Goal: Task Accomplishment & Management: Use online tool/utility

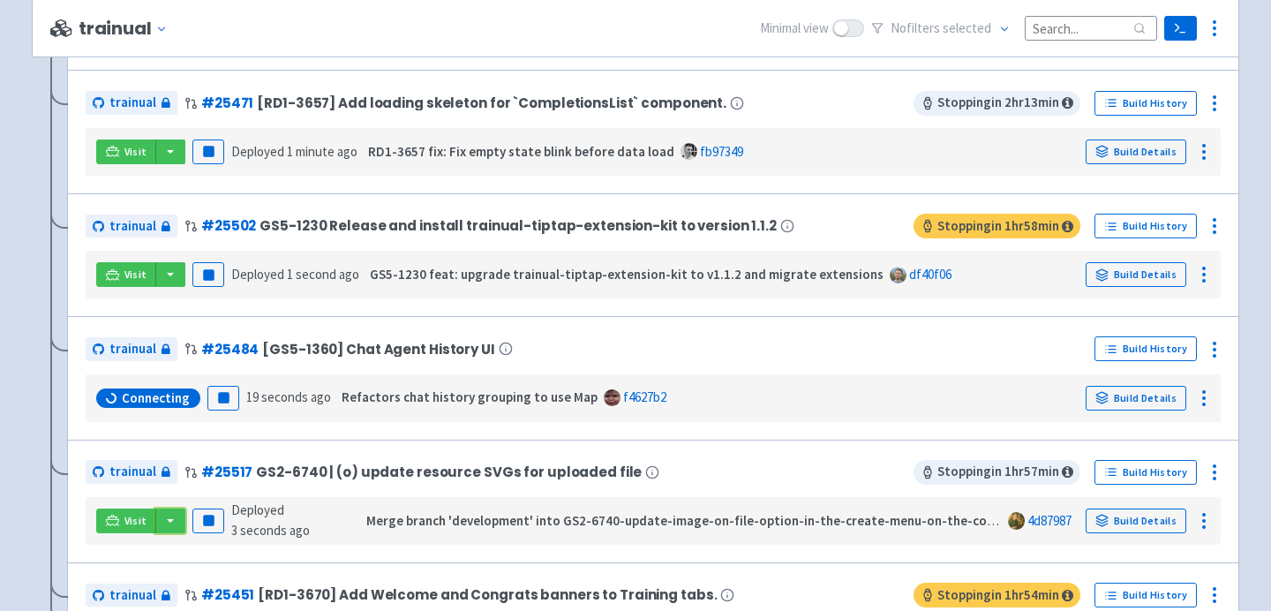
scroll to position [652, 0]
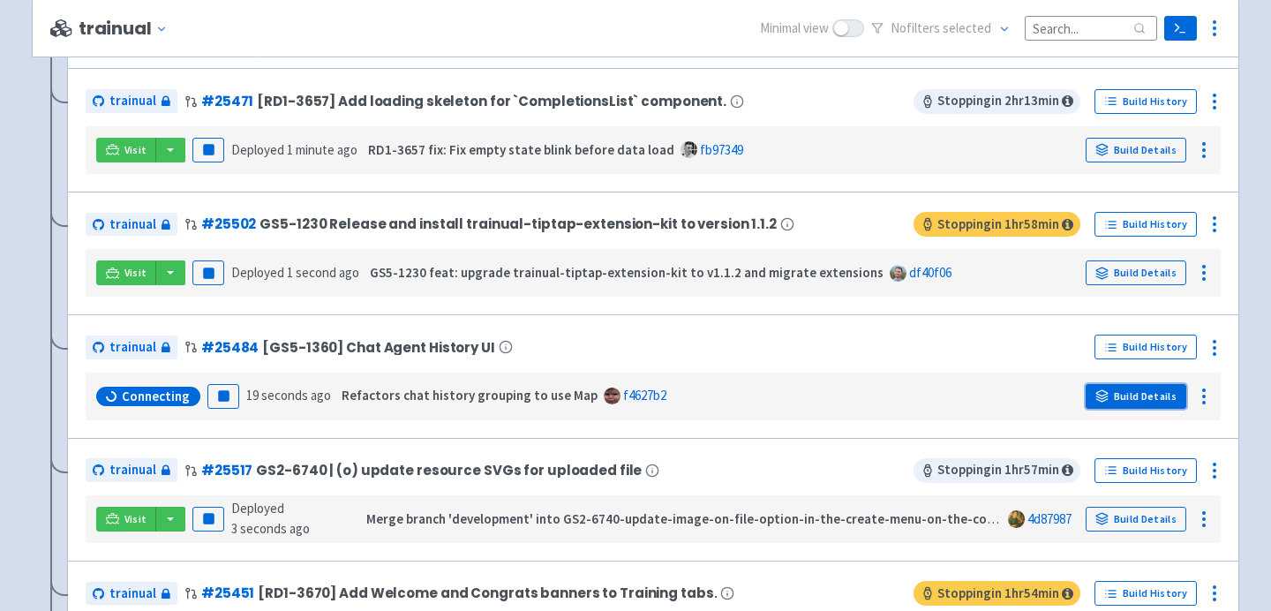
click at [1131, 387] on link "Build Details" at bounding box center [1136, 396] width 101 height 25
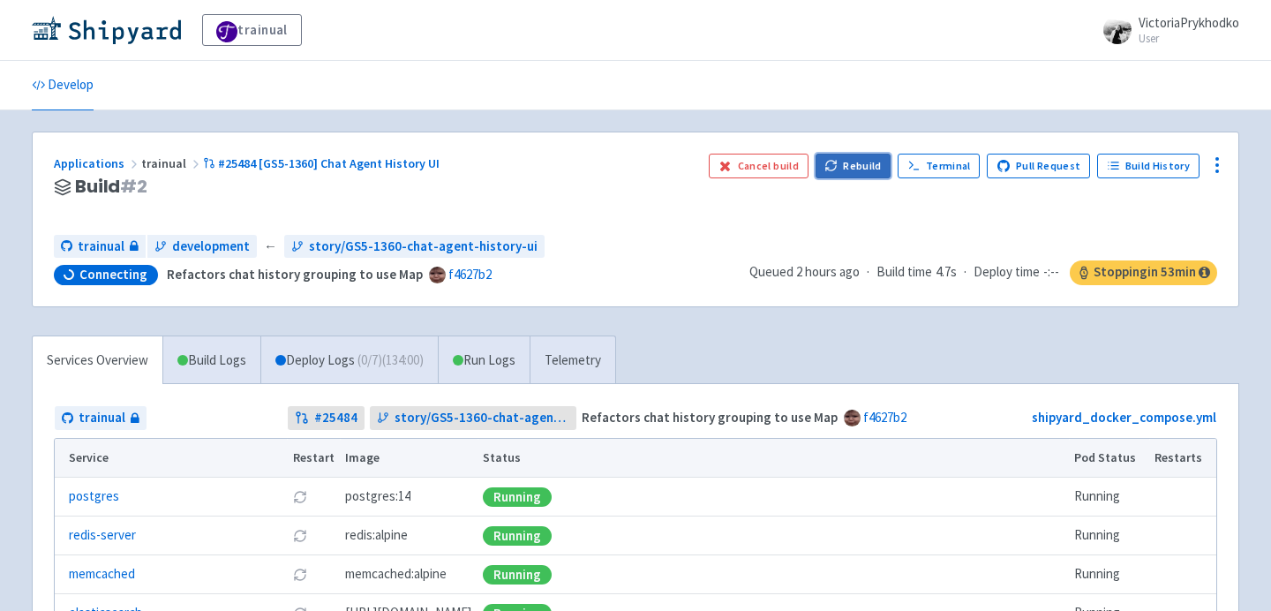
click at [862, 165] on button "Rebuild" at bounding box center [853, 166] width 76 height 25
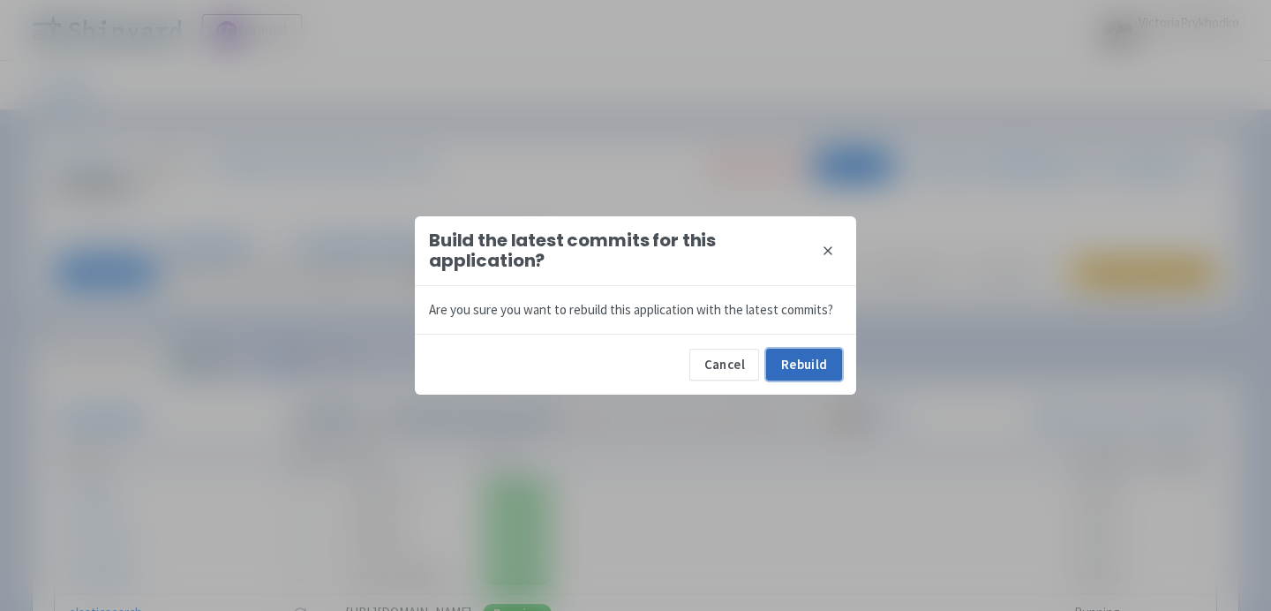
click at [782, 379] on button "Rebuild" at bounding box center [804, 365] width 76 height 32
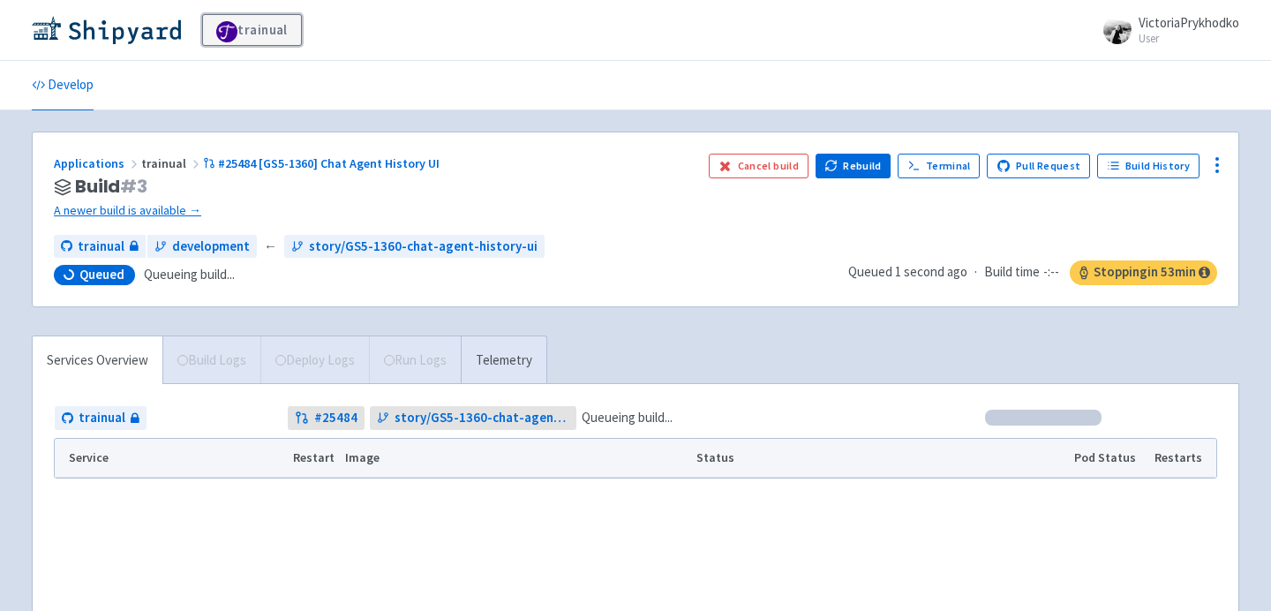
click at [228, 26] on span at bounding box center [226, 31] width 21 height 21
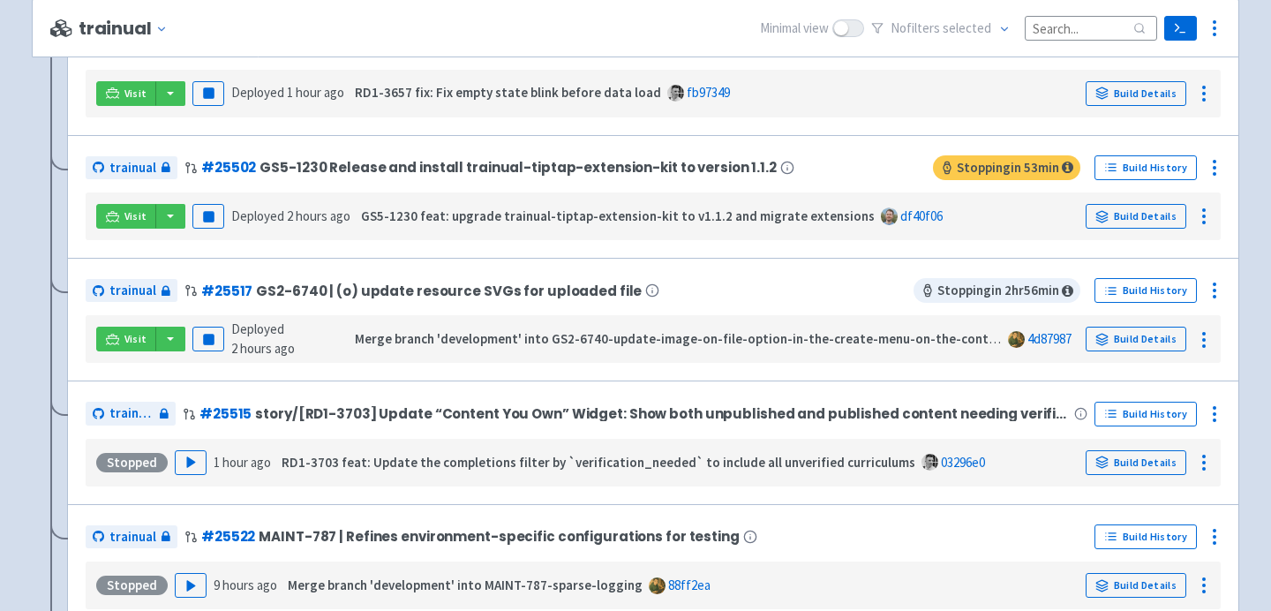
scroll to position [853, 0]
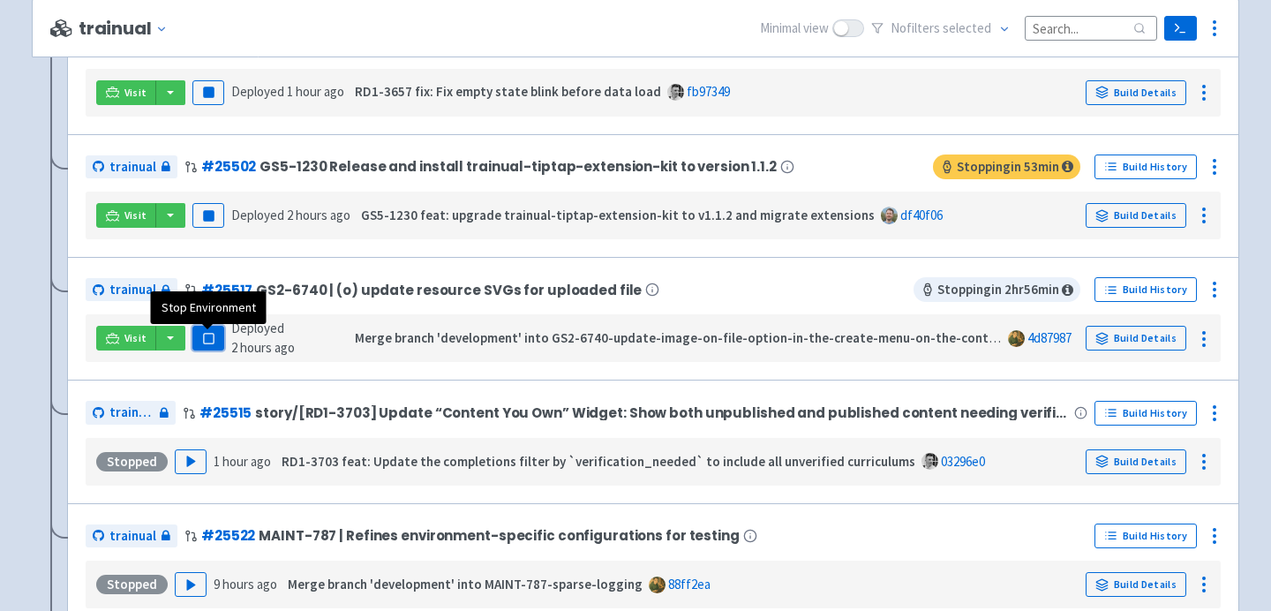
click at [210, 343] on rect "button" at bounding box center [208, 339] width 10 height 10
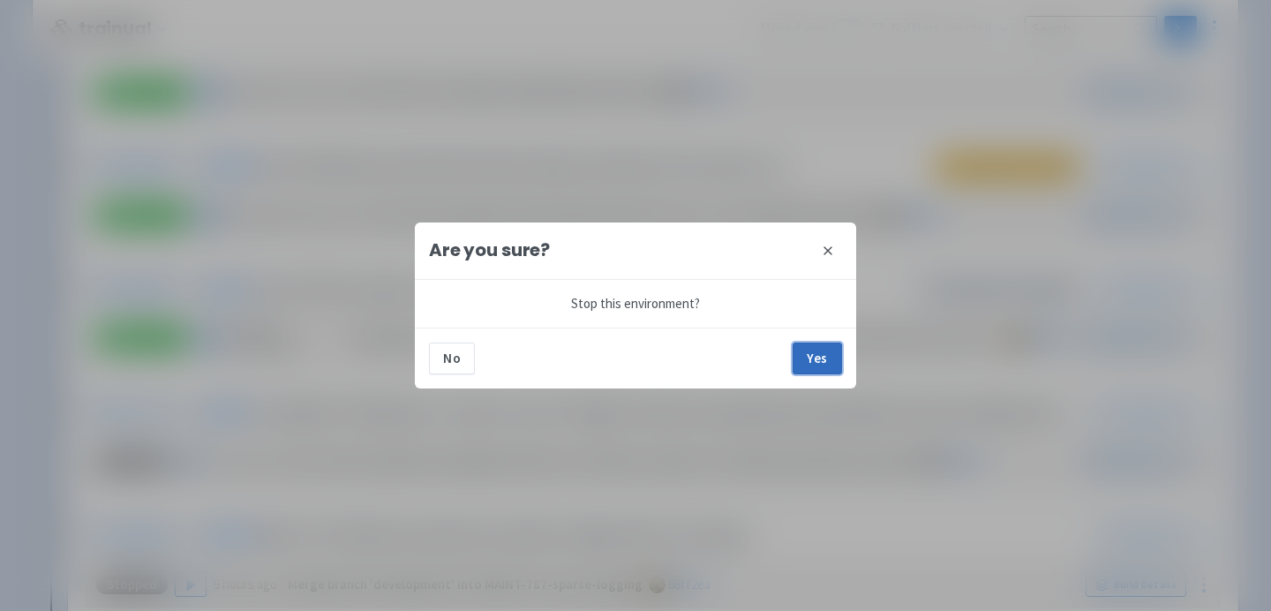
click at [823, 356] on button "Yes" at bounding box center [817, 358] width 49 height 32
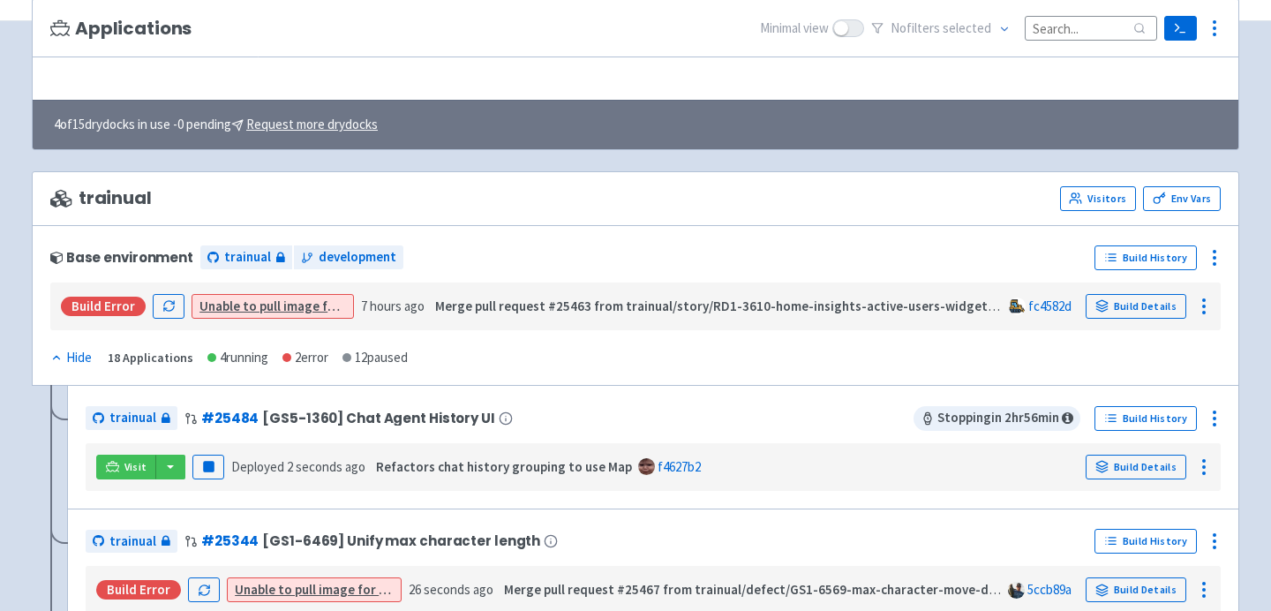
scroll to position [147, 0]
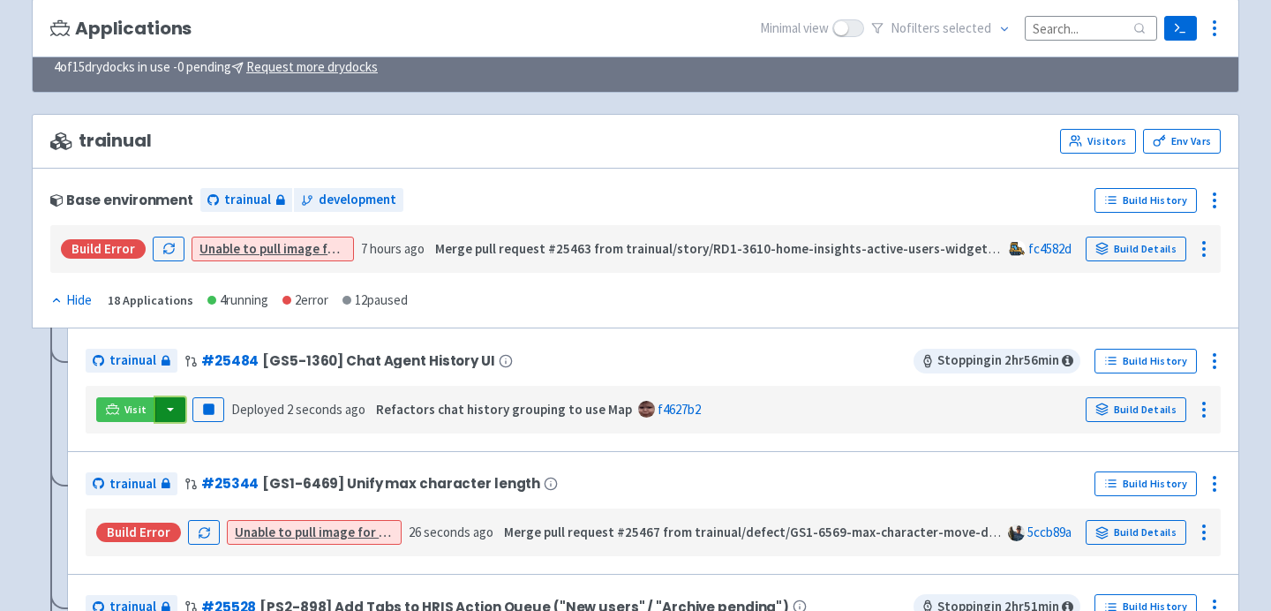
click at [164, 415] on button "button" at bounding box center [170, 409] width 30 height 25
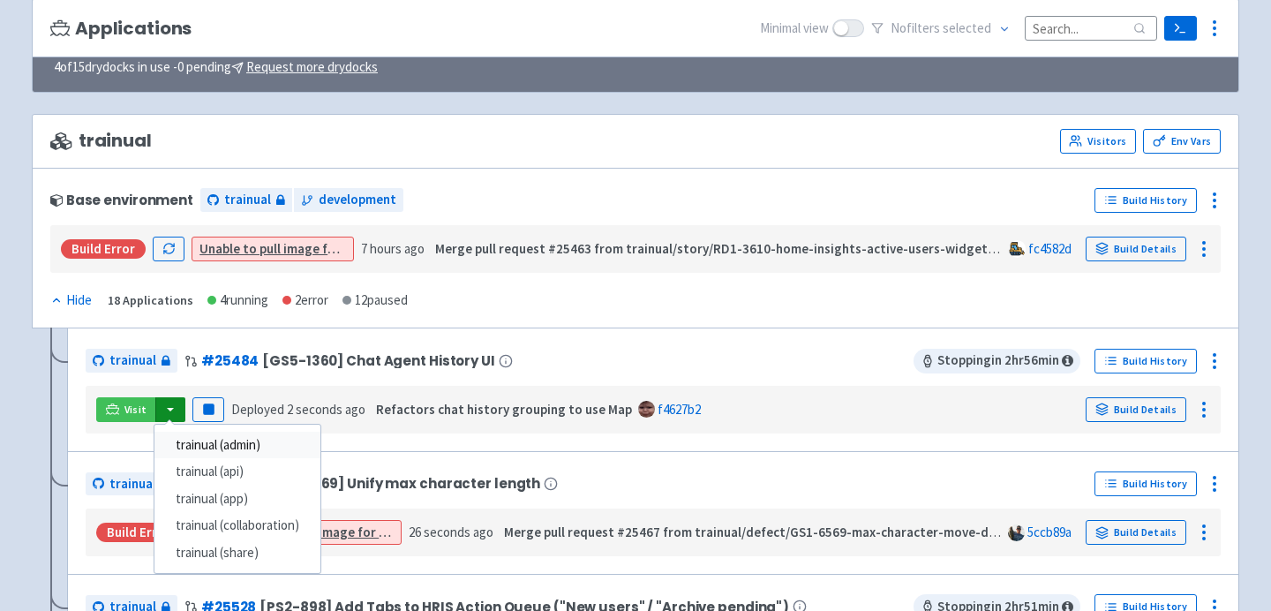
click at [212, 443] on link "trainual (admin)" at bounding box center [237, 445] width 166 height 27
